Goal: Check status: Check status

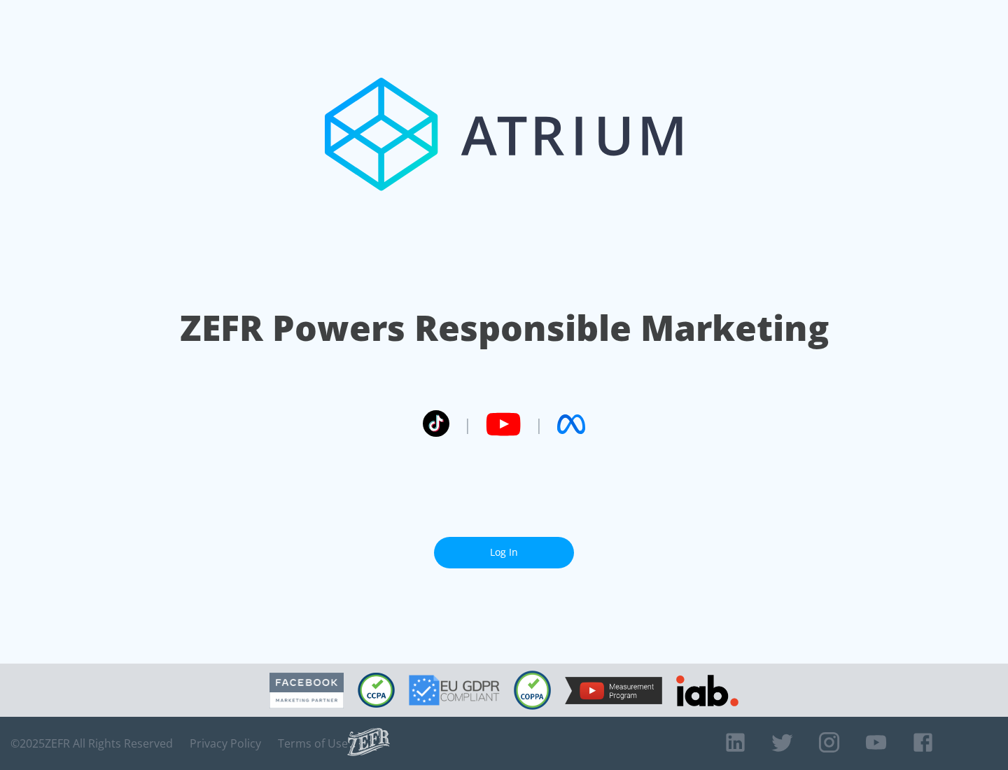
click at [504, 552] on link "Log In" at bounding box center [504, 553] width 140 height 32
